Goal: Task Accomplishment & Management: Use online tool/utility

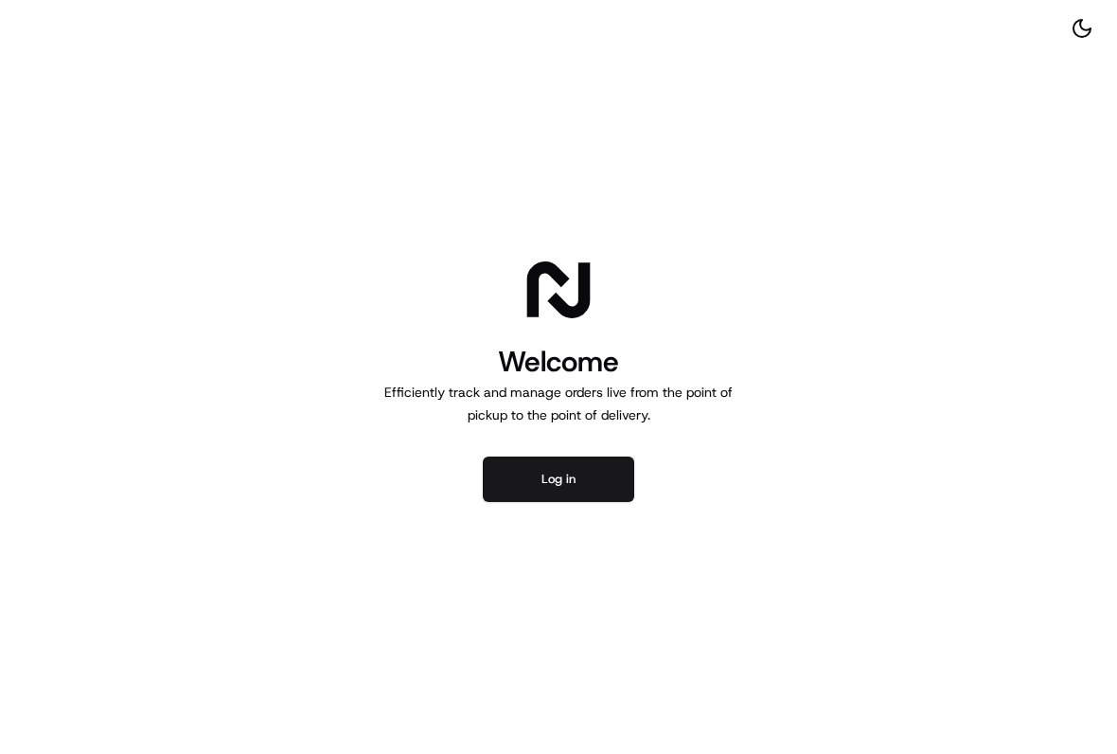
click at [561, 483] on button "Log in" at bounding box center [558, 478] width 151 height 45
click at [581, 481] on button "Log in" at bounding box center [558, 478] width 151 height 45
